Goal: Navigation & Orientation: Understand site structure

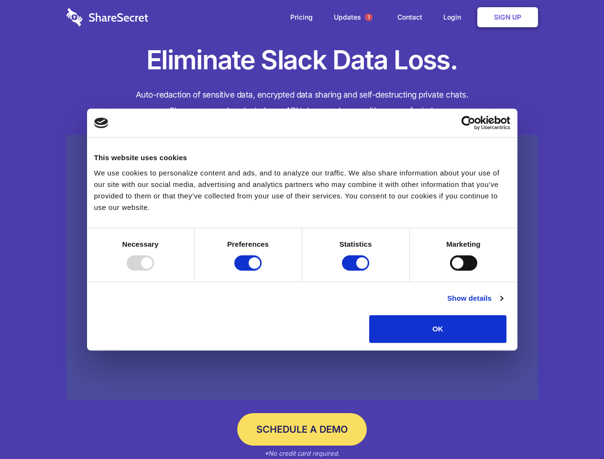
click at [154, 271] on div at bounding box center [140, 263] width 27 height 15
click at [262, 271] on input "Preferences" at bounding box center [248, 263] width 27 height 15
checkbox input "false"
click at [357, 271] on input "Statistics" at bounding box center [355, 263] width 27 height 15
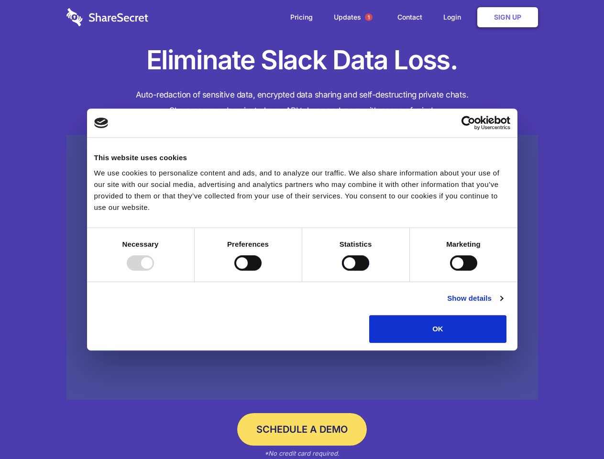
checkbox input "false"
click at [450, 271] on input "Marketing" at bounding box center [463, 263] width 27 height 15
checkbox input "true"
click at [503, 304] on link "Show details" at bounding box center [475, 298] width 56 height 11
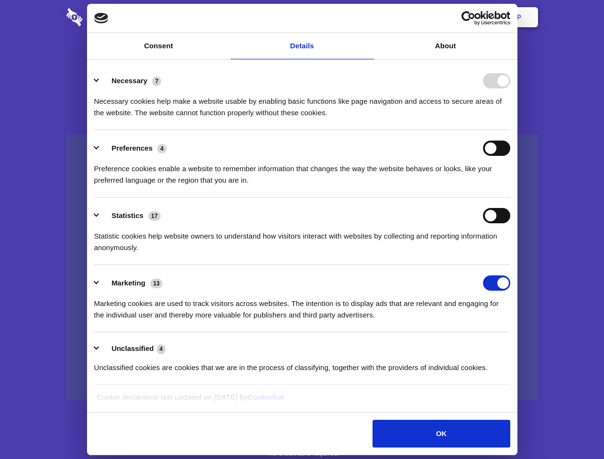
click at [511, 130] on li "Necessary 7 Necessary cookies help make a website usable by enabling basic func…" at bounding box center [302, 96] width 416 height 67
